Goal: Obtain resource: Download file/media

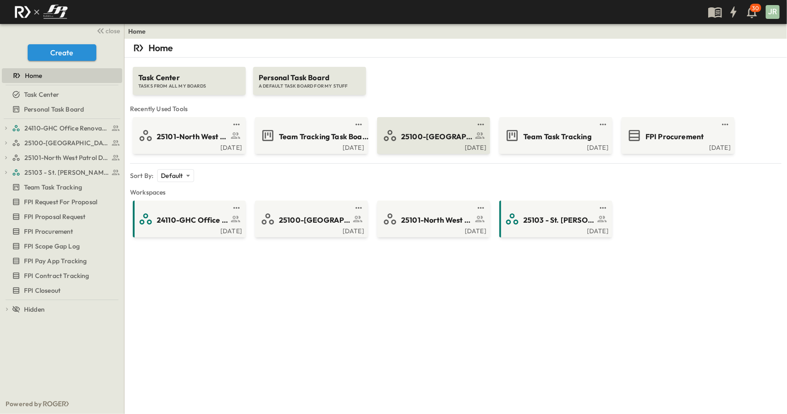
click at [388, 126] on link at bounding box center [430, 124] width 89 height 7
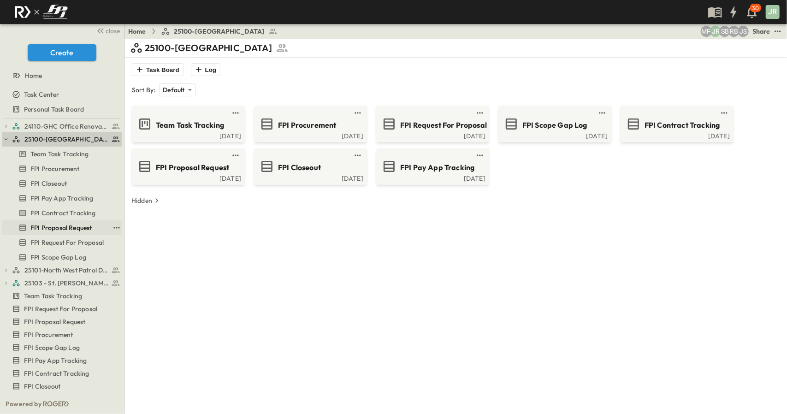
click at [81, 225] on span "FPI Proposal Request" at bounding box center [60, 227] width 61 height 9
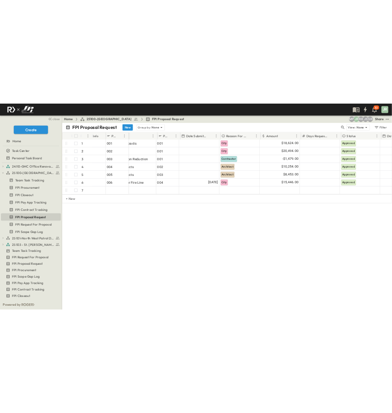
scroll to position [0, 46]
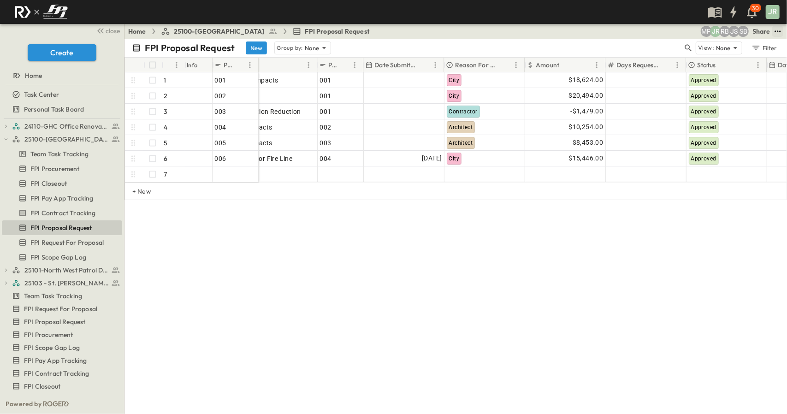
click at [777, 29] on icon "test" at bounding box center [777, 31] width 9 height 9
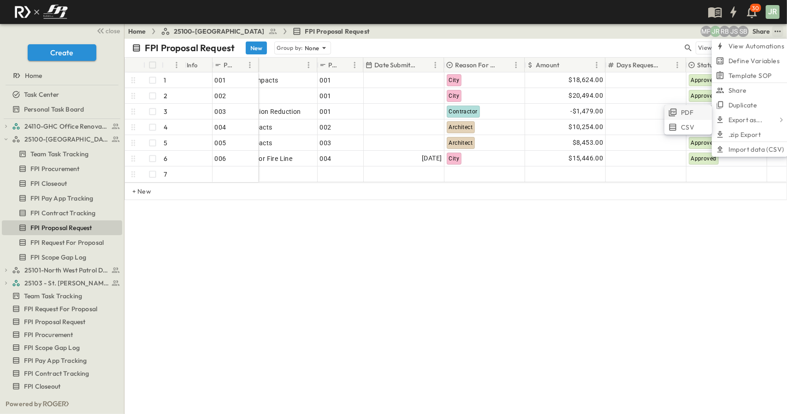
click at [695, 112] on li "PDF" at bounding box center [687, 112] width 47 height 15
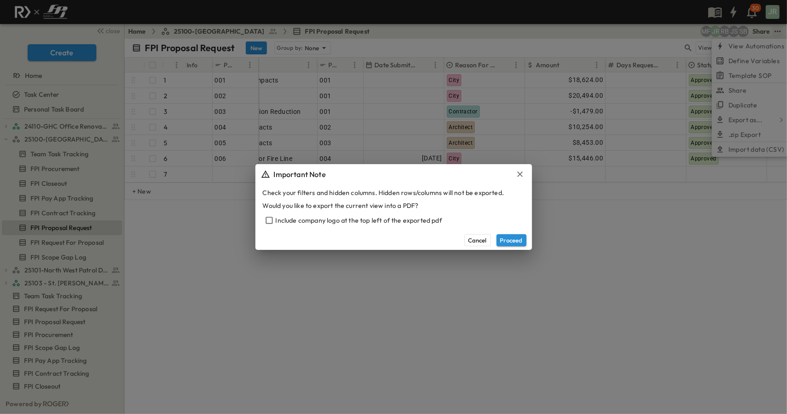
click at [370, 225] on div "Include company logo at the top left of the exported pdf" at bounding box center [394, 220] width 262 height 13
click at [379, 217] on div "Include company logo at the top left of the exported pdf" at bounding box center [394, 220] width 262 height 13
click at [526, 241] on div "Cancel Proceed" at bounding box center [393, 239] width 277 height 19
click at [513, 243] on button "Proceed" at bounding box center [511, 240] width 30 height 12
